Goal: Browse casually: Explore the website without a specific task or goal

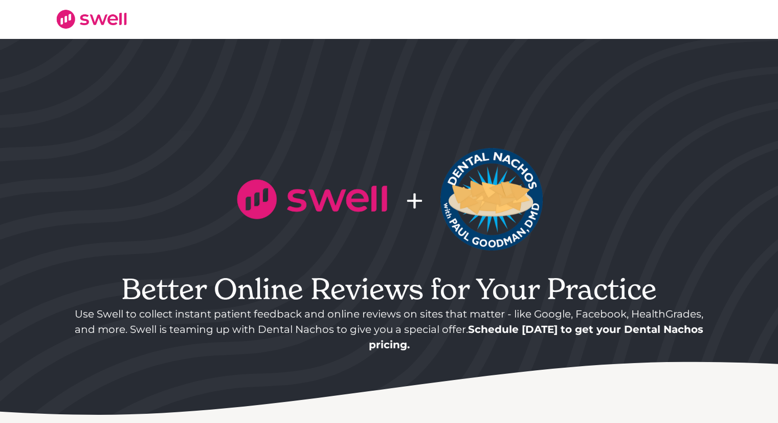
click at [96, 16] on img at bounding box center [92, 18] width 72 height 19
click at [72, 24] on img at bounding box center [92, 18] width 72 height 19
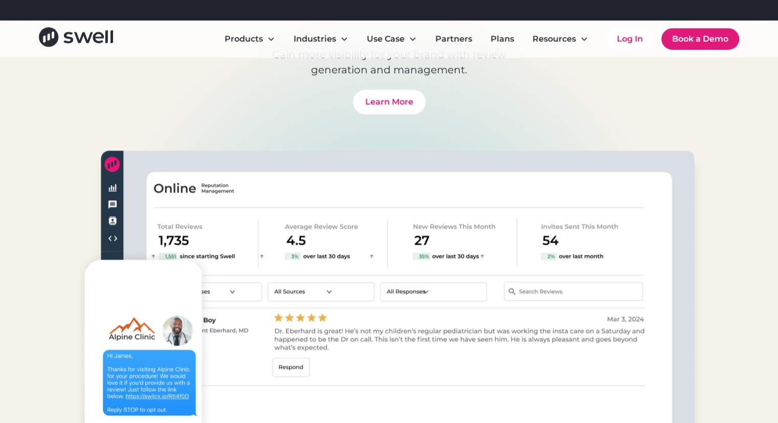
scroll to position [665, 0]
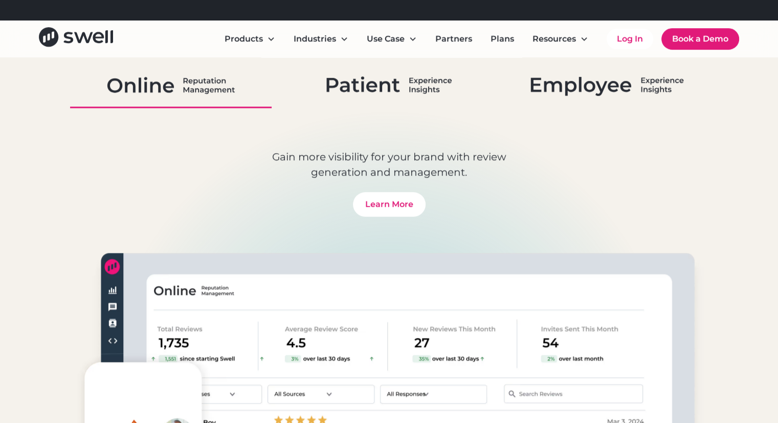
click at [402, 88] on img at bounding box center [388, 85] width 125 height 27
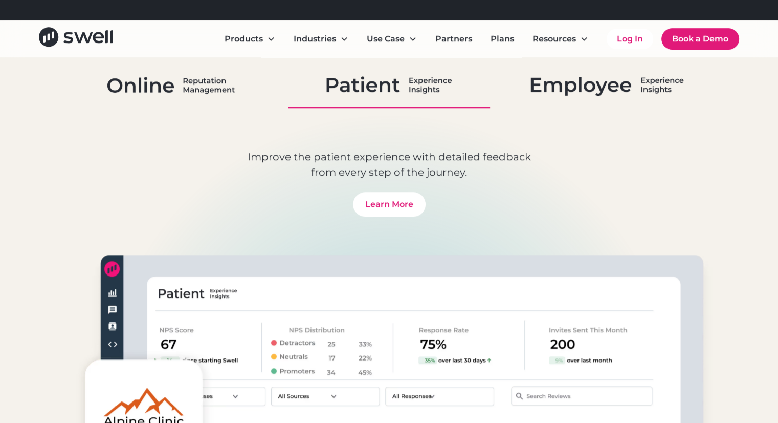
click at [200, 79] on img at bounding box center [171, 85] width 128 height 27
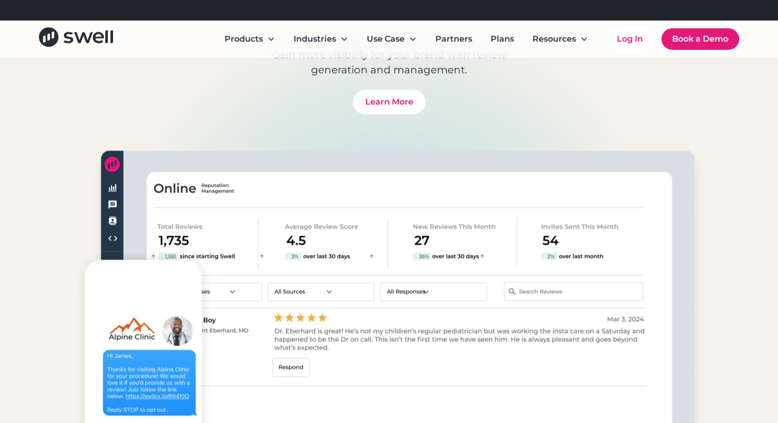
scroll to position [614, 0]
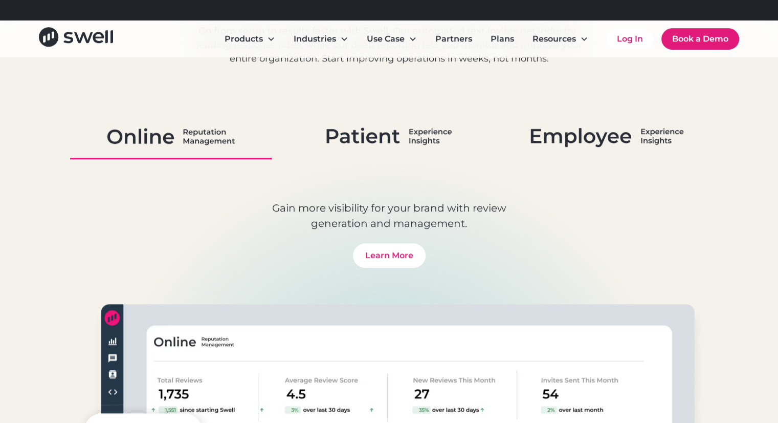
click at [373, 143] on img at bounding box center [388, 136] width 125 height 27
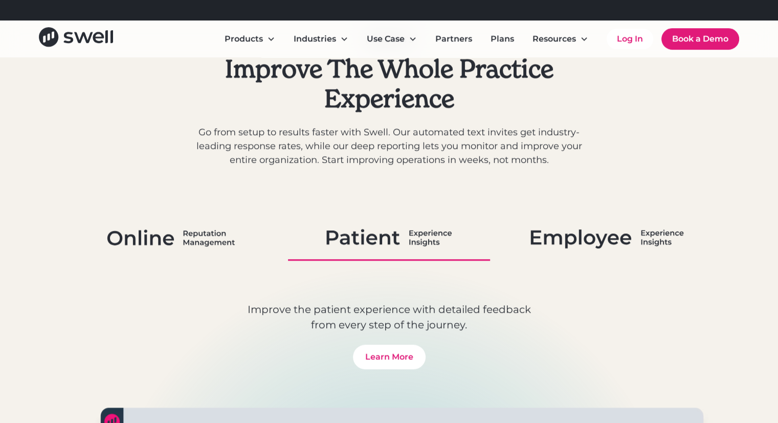
scroll to position [512, 0]
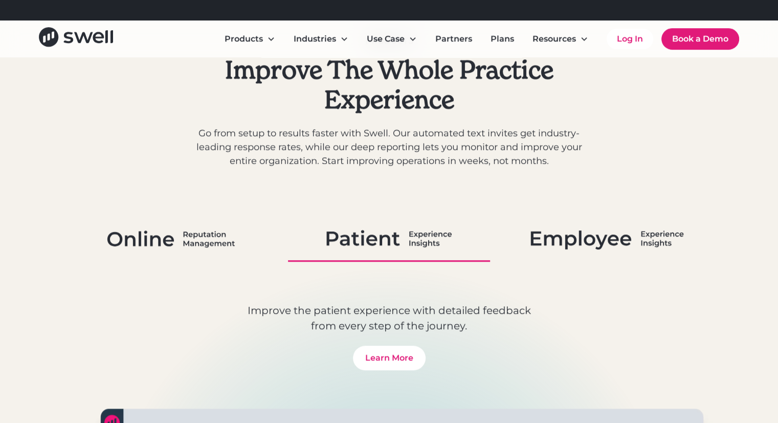
click at [186, 238] on img at bounding box center [171, 238] width 128 height 27
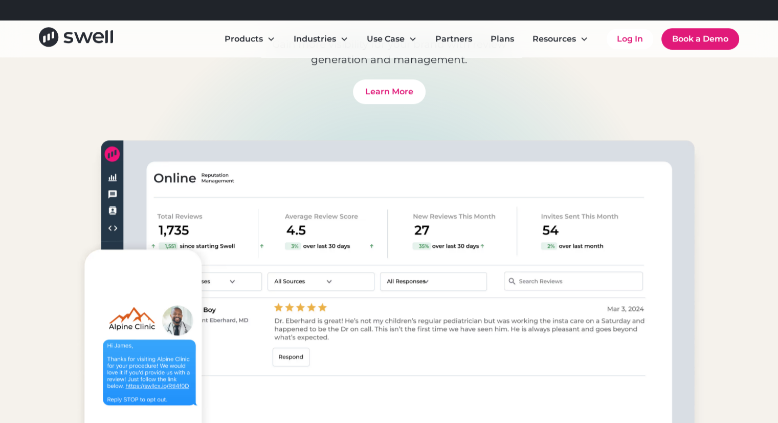
scroll to position [665, 0]
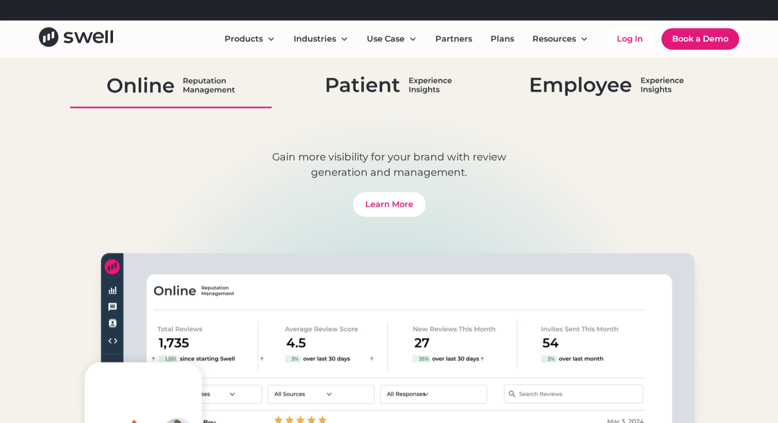
click at [391, 91] on img at bounding box center [388, 85] width 125 height 27
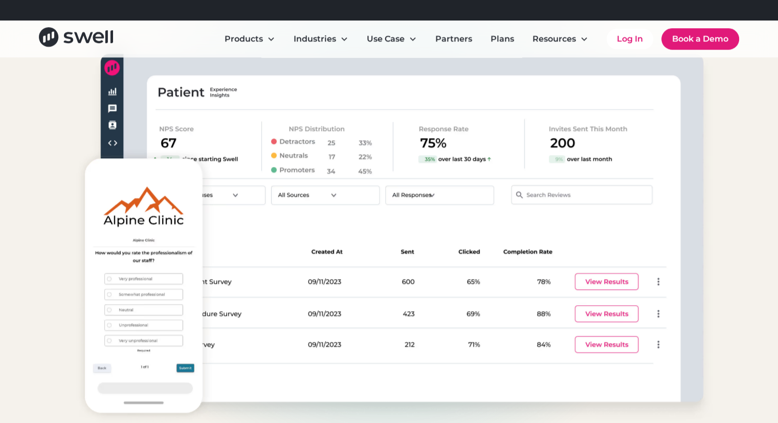
scroll to position [870, 0]
